Goal: Browse casually

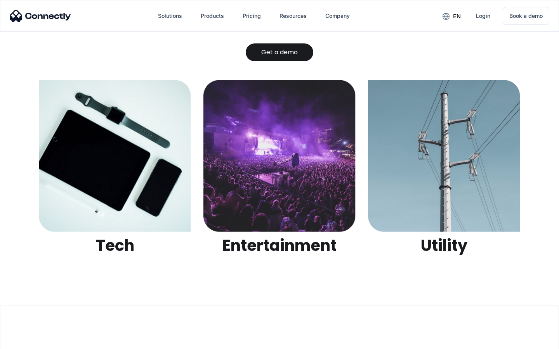
scroll to position [2449, 0]
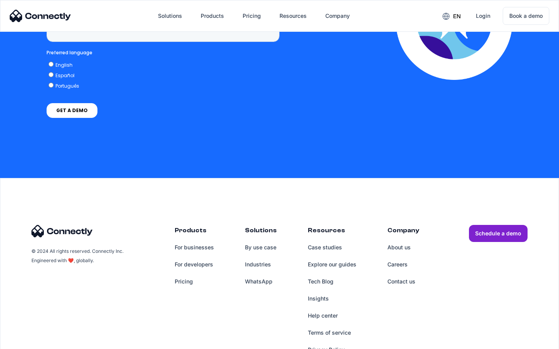
scroll to position [1977, 0]
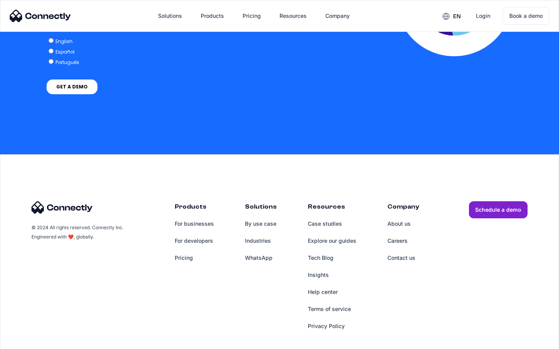
scroll to position [1586, 0]
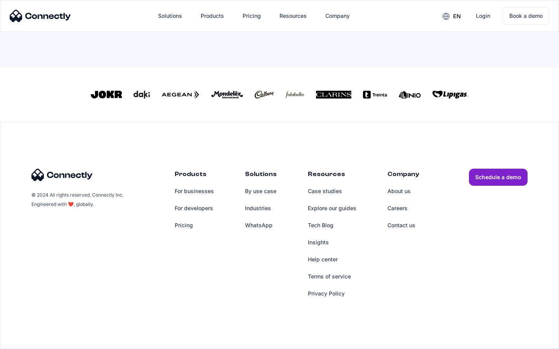
scroll to position [340, 0]
